Goal: Information Seeking & Learning: Understand process/instructions

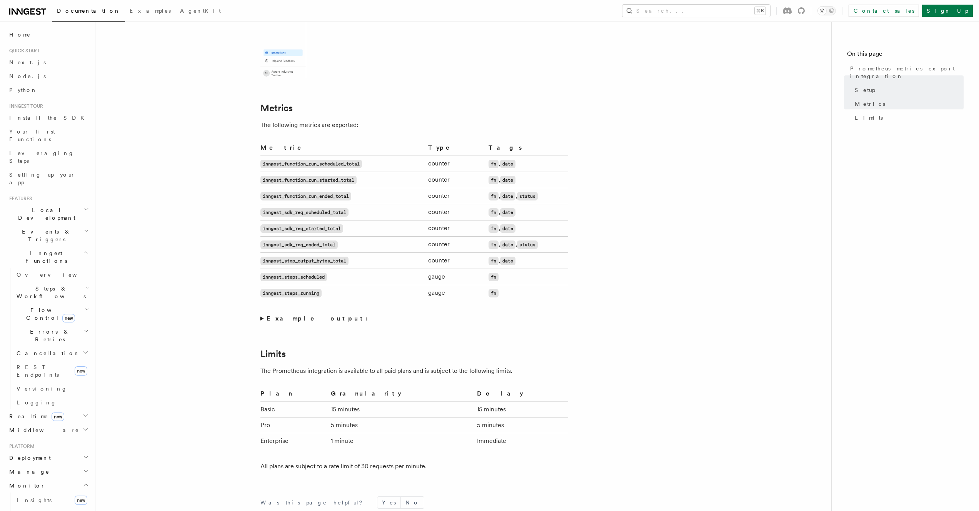
scroll to position [432, 0]
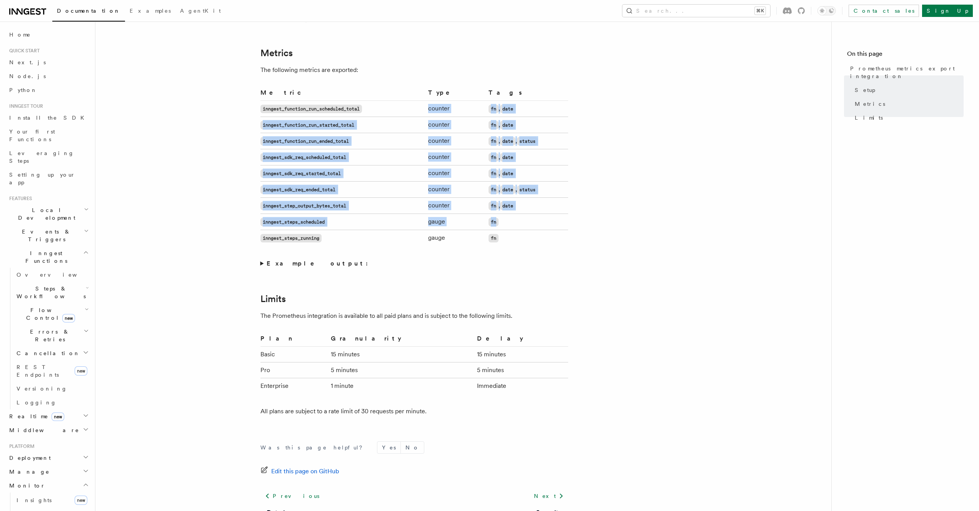
drag, startPoint x: 277, startPoint y: 115, endPoint x: 345, endPoint y: 234, distance: 136.8
click at [345, 234] on tbody "inngest_function_run_scheduled_total counter fn , date inngest_function_run_sta…" at bounding box center [414, 173] width 308 height 145
click at [347, 234] on td "inngest_steps_running" at bounding box center [342, 238] width 165 height 16
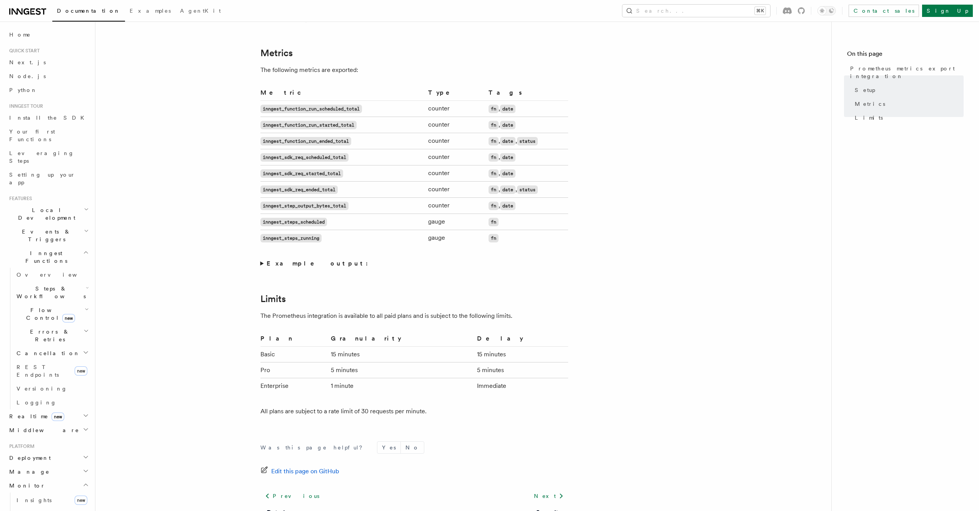
click at [303, 236] on code "inngest_steps_running" at bounding box center [290, 238] width 61 height 8
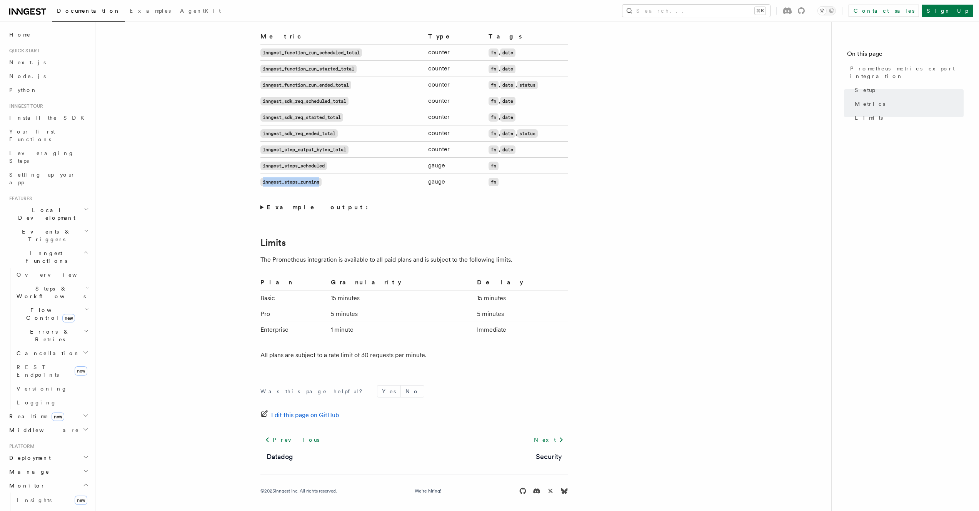
scroll to position [492, 0]
click at [262, 205] on summary "Example output:" at bounding box center [414, 205] width 308 height 11
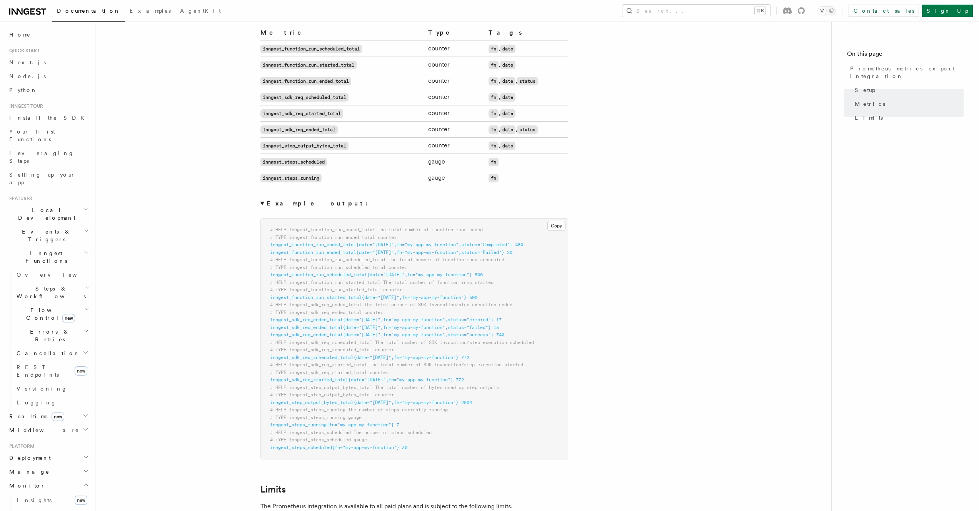
click at [262, 205] on summary "Example output:" at bounding box center [414, 203] width 308 height 11
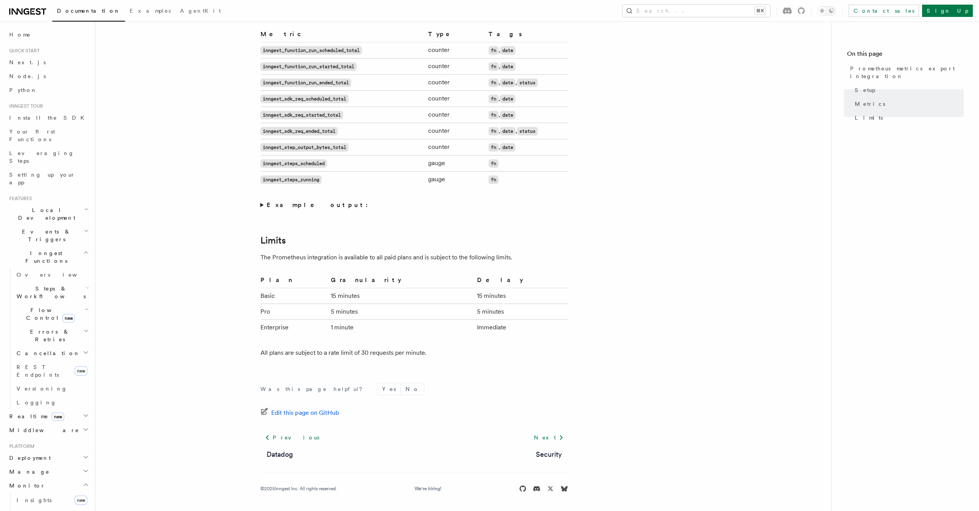
click at [327, 50] on code "inngest_function_run_scheduled_total" at bounding box center [311, 50] width 102 height 8
copy code "inngest_function_run_scheduled_total"
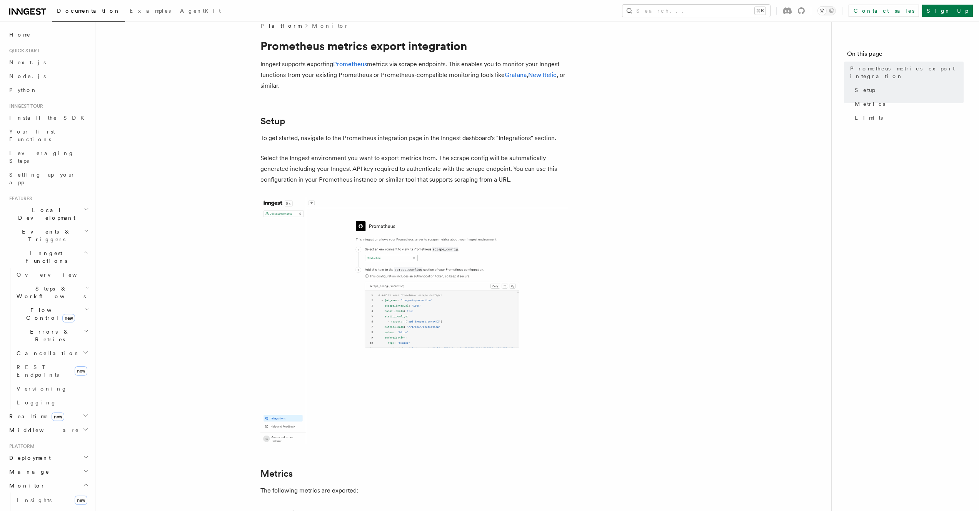
scroll to position [12, 0]
